Goal: Entertainment & Leisure: Browse casually

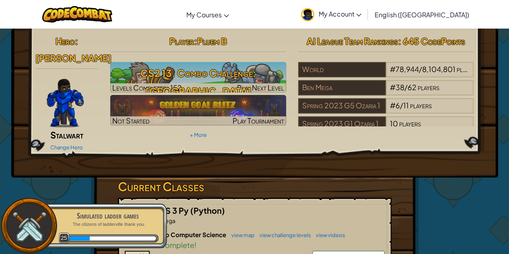
click at [423, 42] on span ": 645 CodePoints" at bounding box center [431, 40] width 67 height 11
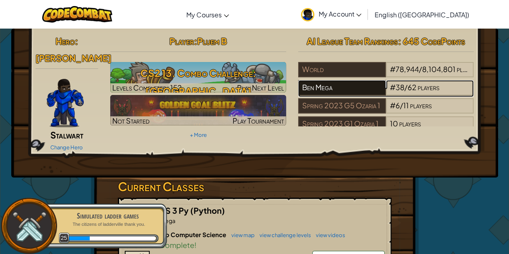
click at [372, 93] on div "Ben Mega" at bounding box center [342, 87] width 88 height 15
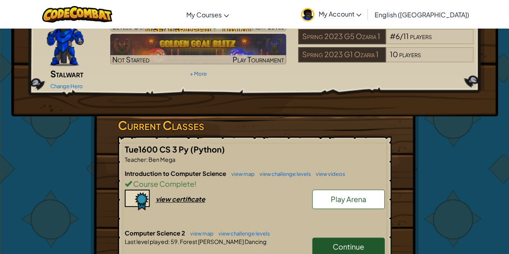
scroll to position [80, 0]
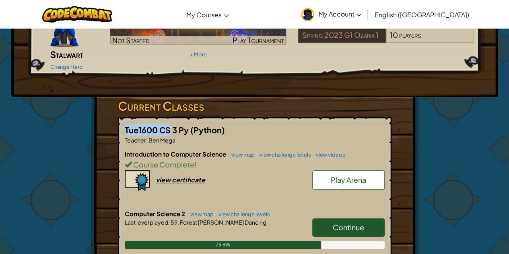
drag, startPoint x: 123, startPoint y: 117, endPoint x: 235, endPoint y: 128, distance: 112.4
click at [175, 120] on div "Tue1600 CS 3 Py (Python) Teacher : Ben Mega Introduction to Computer Science vi…" at bounding box center [255, 218] width 274 height 202
click at [313, 124] on h5 "Tue1600 CS 3 Py (Python)" at bounding box center [255, 130] width 260 height 12
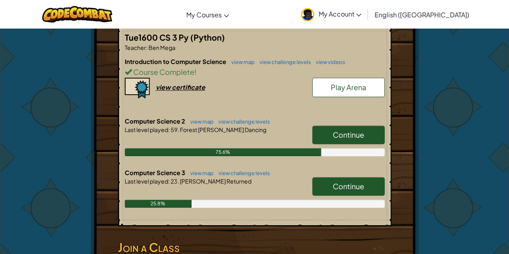
scroll to position [161, 0]
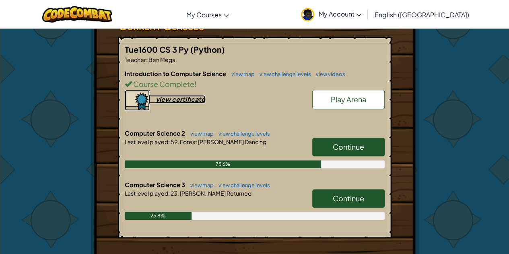
click at [175, 95] on div "view certificate" at bounding box center [180, 99] width 49 height 8
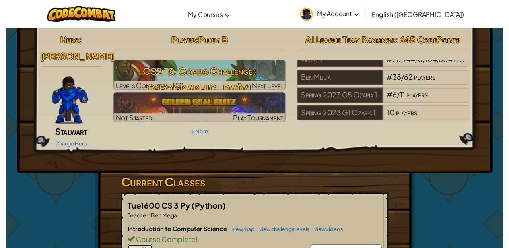
scroll to position [0, 0]
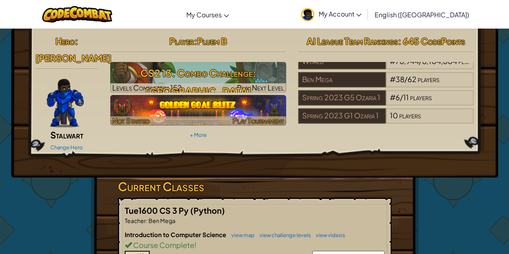
click at [243, 119] on span "Play Tournament" at bounding box center [259, 120] width 52 height 9
click at [246, 118] on span "Play Tournament" at bounding box center [259, 120] width 52 height 9
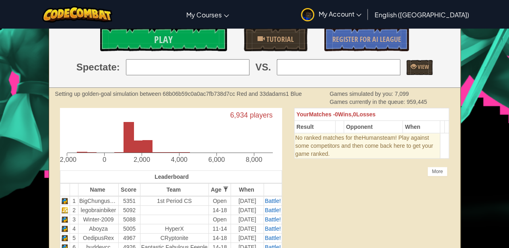
scroll to position [80, 0]
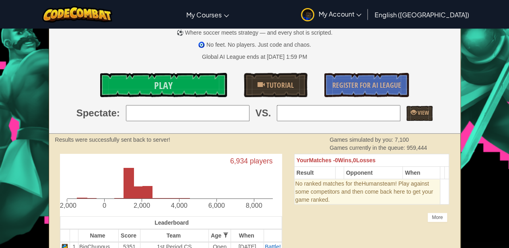
drag, startPoint x: 234, startPoint y: 116, endPoint x: 237, endPoint y: 124, distance: 8.7
click at [234, 116] on input "search" at bounding box center [188, 113] width 124 height 16
type input "8: Ben"
drag, startPoint x: 339, startPoint y: 115, endPoint x: 331, endPoint y: 115, distance: 8.5
click at [339, 115] on input "search" at bounding box center [339, 113] width 124 height 16
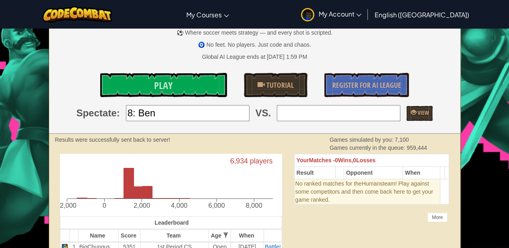
type input "1: BigChungusTheSecond"
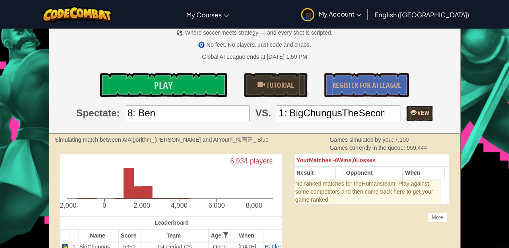
click at [410, 110] on span at bounding box center [413, 112] width 6 height 6
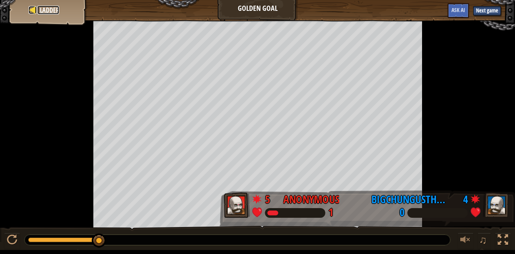
click at [58, 6] on span "Ladder" at bounding box center [49, 10] width 19 height 9
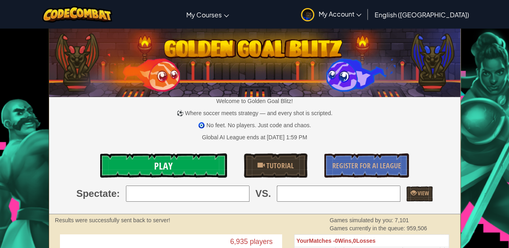
click at [224, 161] on link "Play" at bounding box center [163, 165] width 127 height 24
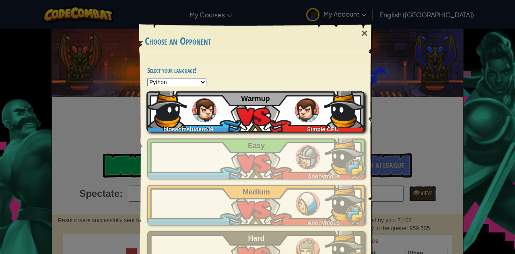
click at [278, 129] on div "Simple CPU" at bounding box center [320, 128] width 87 height 8
